Goal: Find specific page/section: Find specific page/section

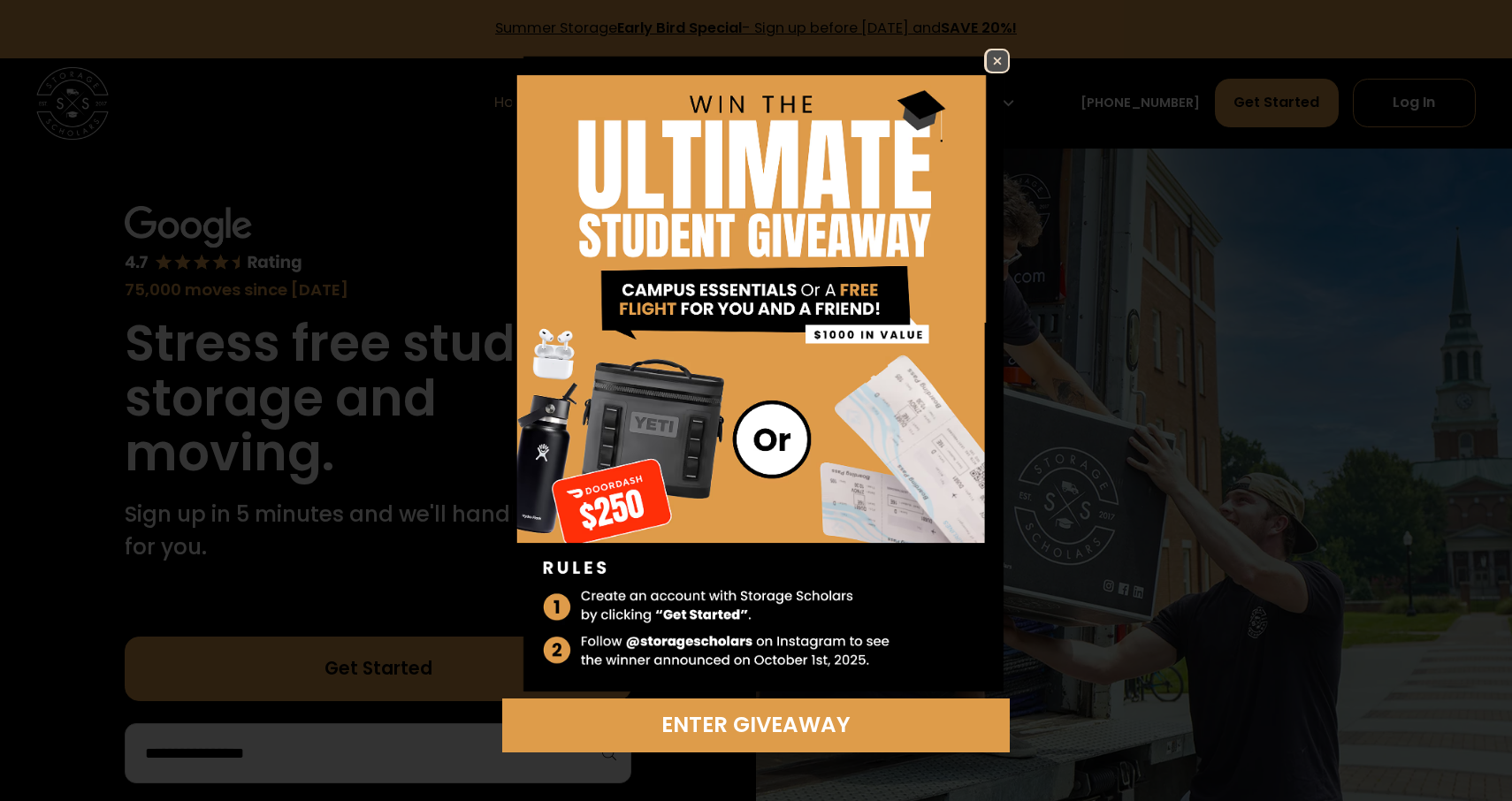
click at [996, 62] on img at bounding box center [998, 61] width 21 height 21
click at [989, 57] on img at bounding box center [998, 61] width 21 height 21
